Goal: Transaction & Acquisition: Purchase product/service

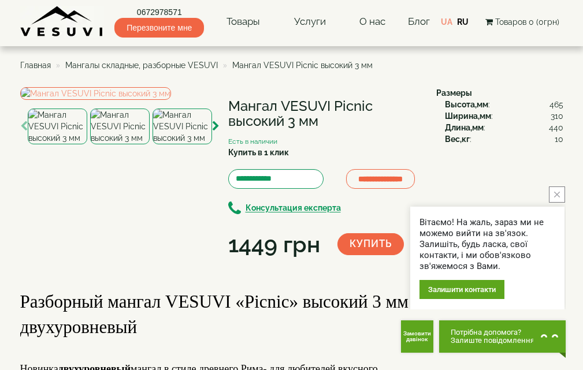
click at [557, 192] on icon "close button" at bounding box center [557, 195] width 6 height 6
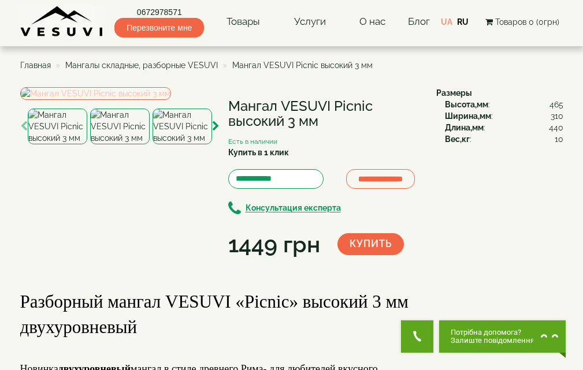
click at [127, 100] on img at bounding box center [95, 93] width 151 height 13
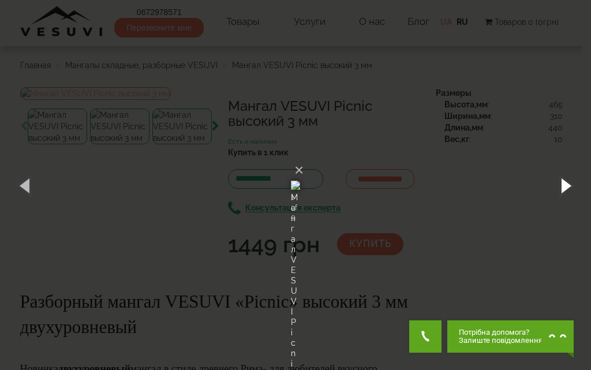
click at [564, 184] on button "button" at bounding box center [565, 186] width 52 height 64
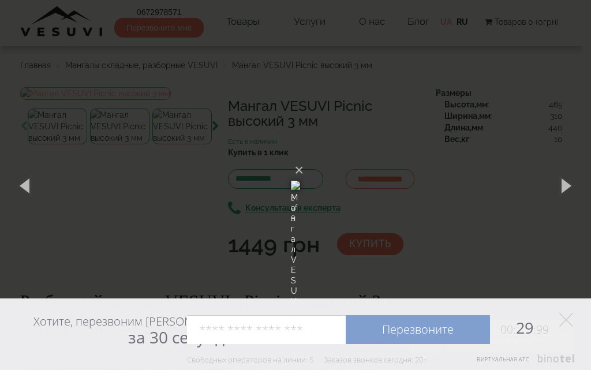
click at [565, 313] on icon at bounding box center [567, 320] width 14 height 14
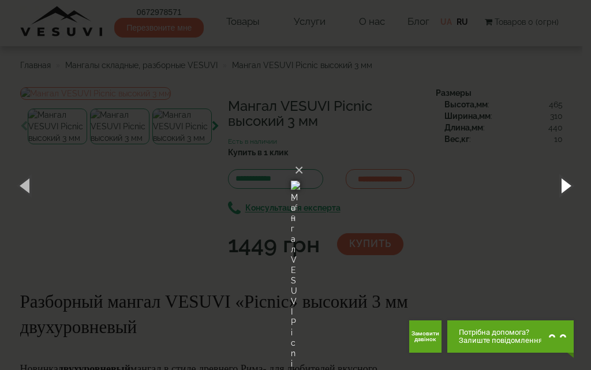
click at [565, 184] on button "button" at bounding box center [565, 186] width 52 height 64
click at [564, 185] on button "button" at bounding box center [565, 186] width 52 height 64
click at [304, 158] on button "×" at bounding box center [299, 170] width 9 height 25
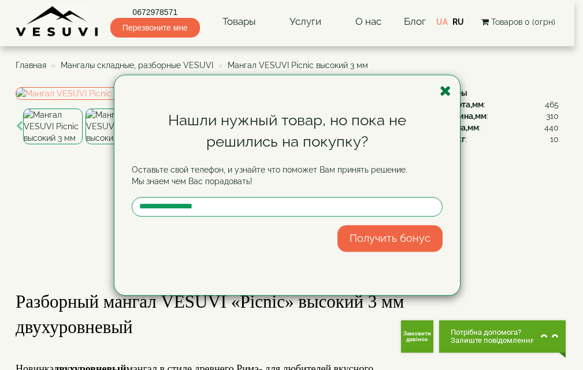
click at [445, 90] on icon "button" at bounding box center [446, 91] width 12 height 14
